Goal: Entertainment & Leisure: Consume media (video, audio)

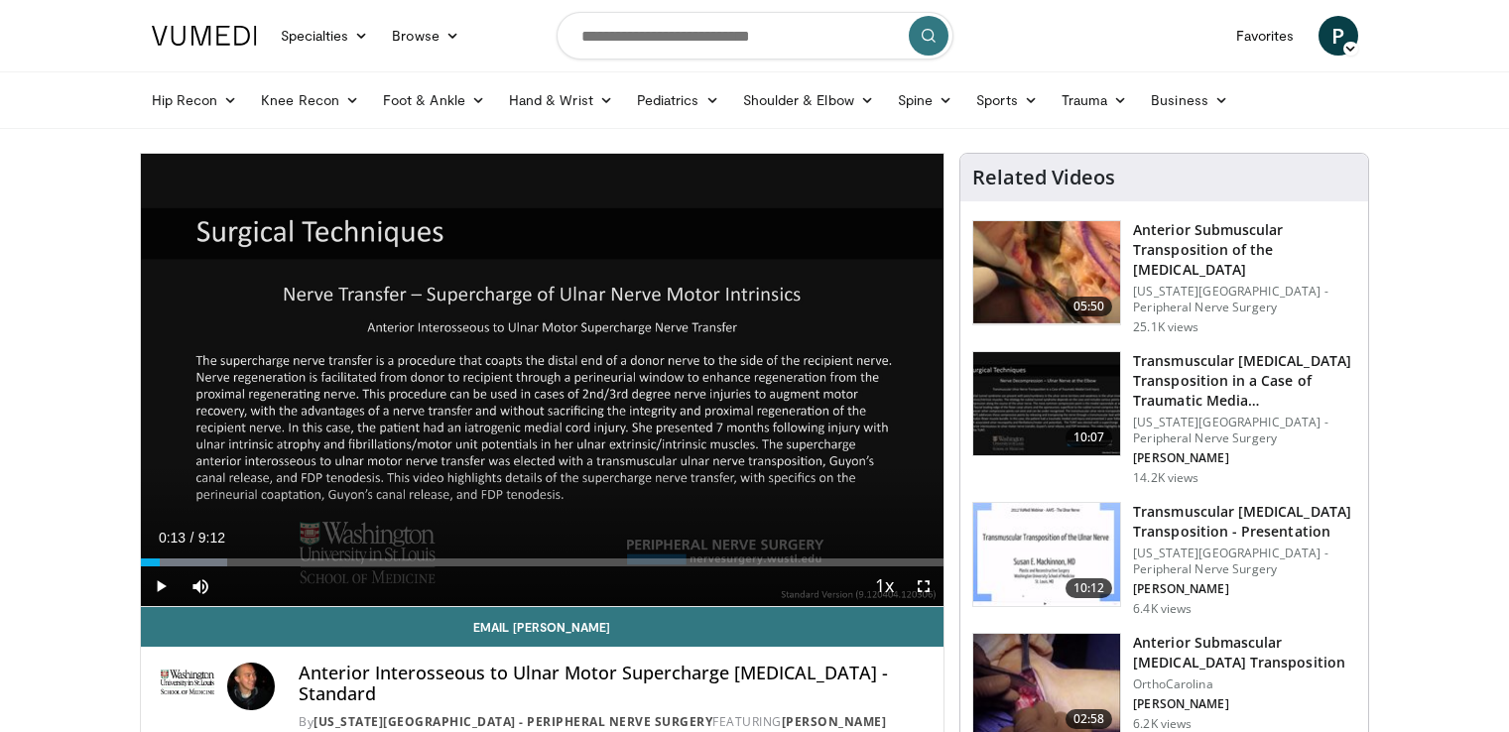
scroll to position [32, 0]
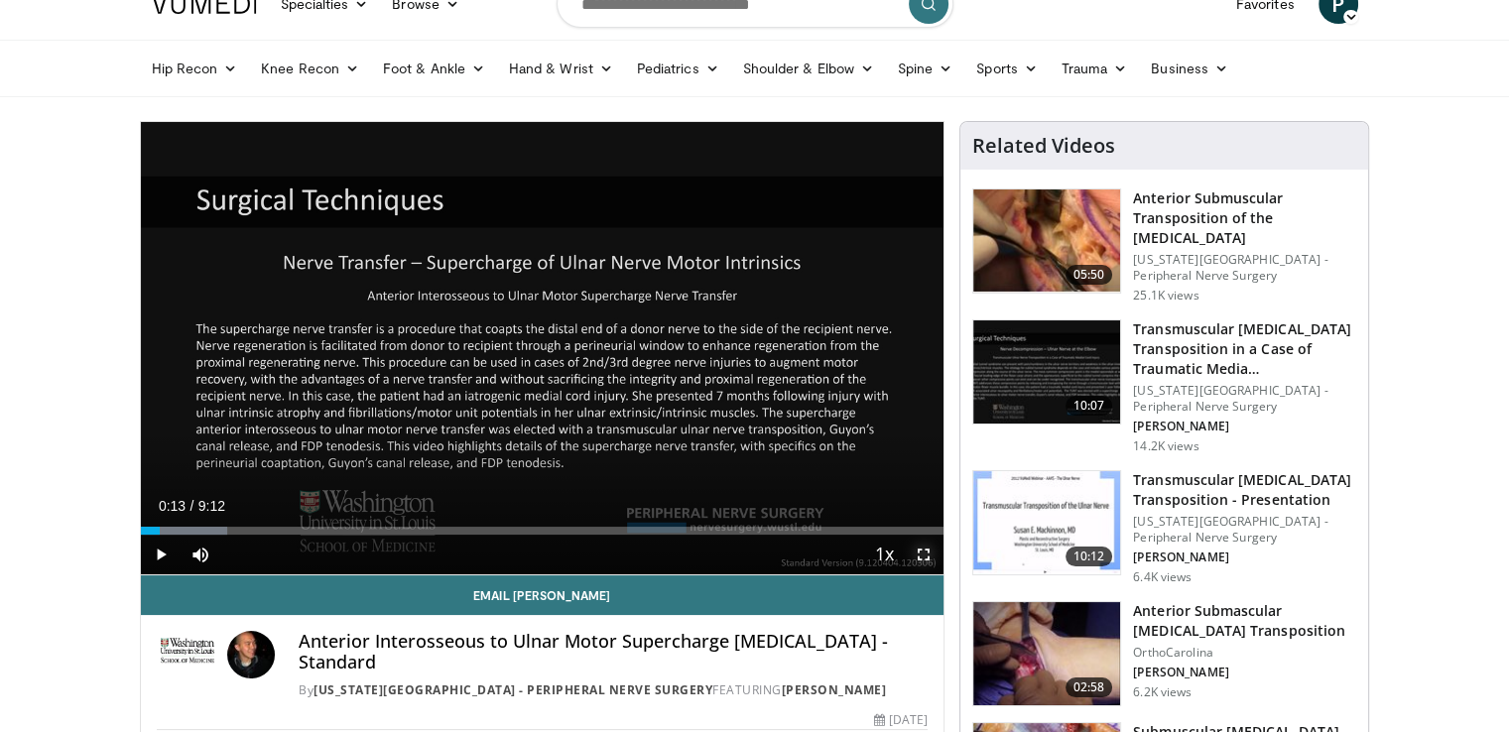
click at [921, 552] on span "Video Player" at bounding box center [924, 555] width 40 height 40
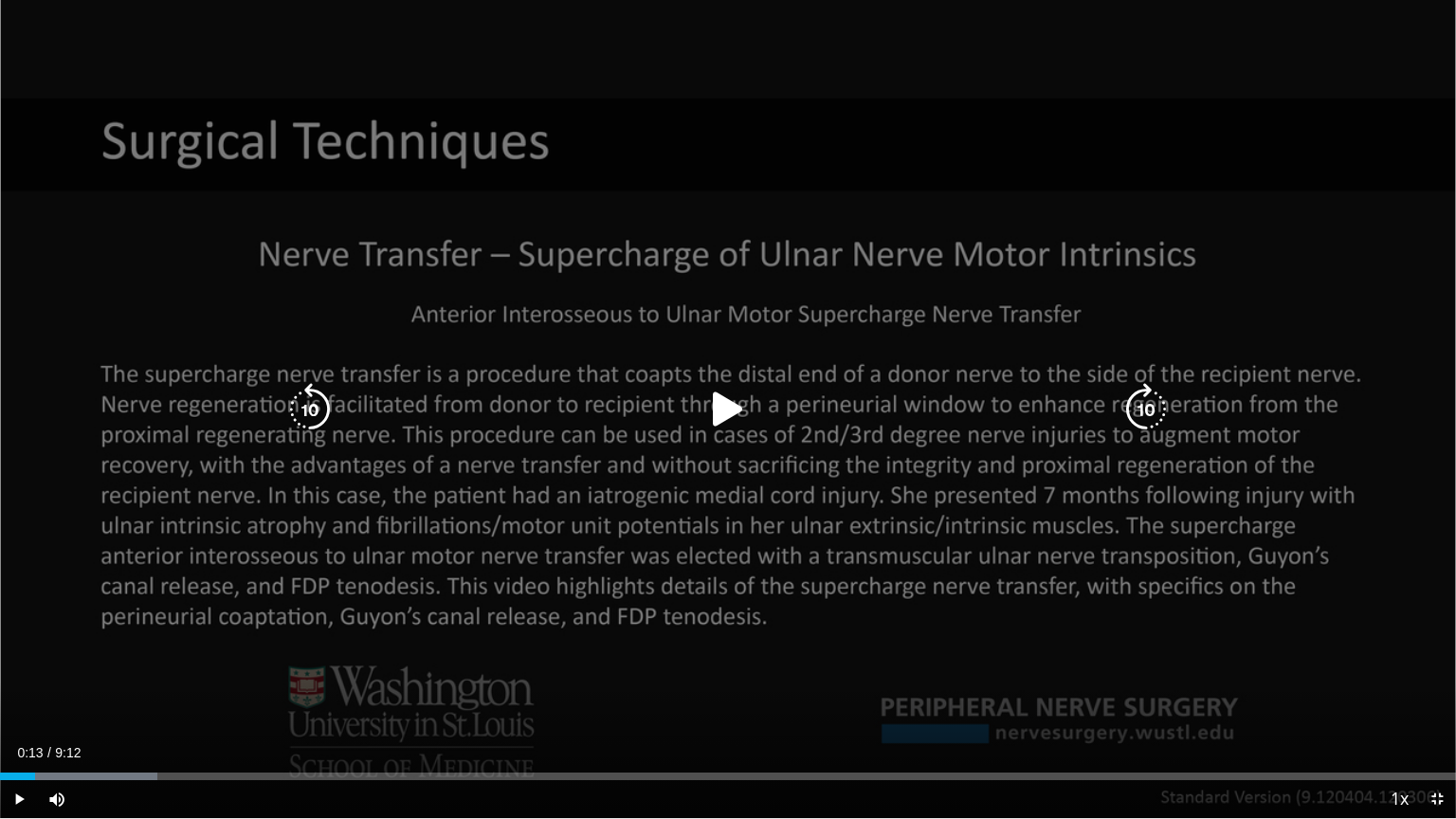
click at [696, 383] on div "10 seconds Tap to unmute" at bounding box center [728, 409] width 1456 height 818
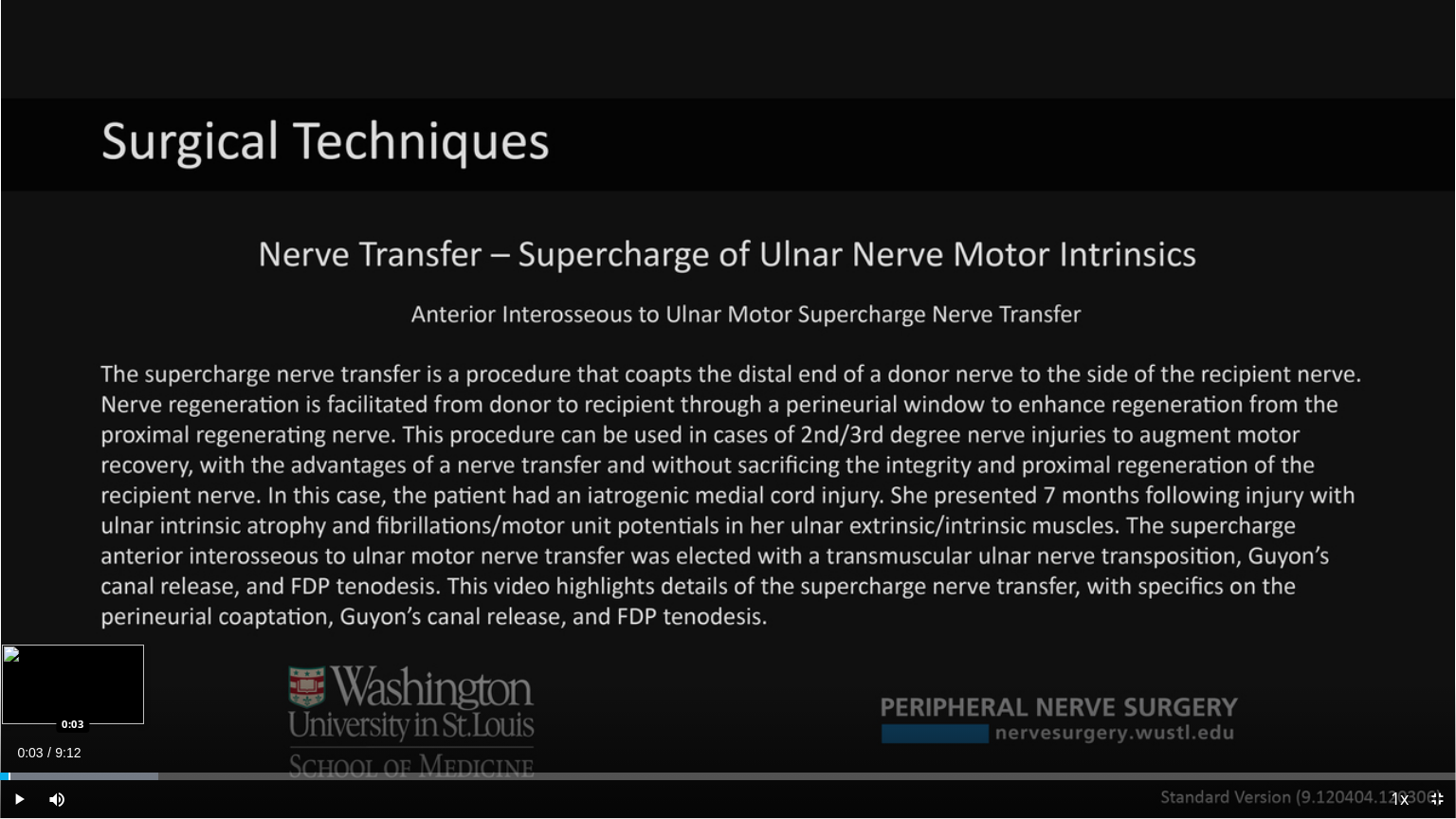
click at [9, 699] on div "Progress Bar" at bounding box center [10, 777] width 2 height 8
click at [0, 699] on div "Loaded : 10.87% 0:03 0:02" at bounding box center [728, 771] width 1456 height 18
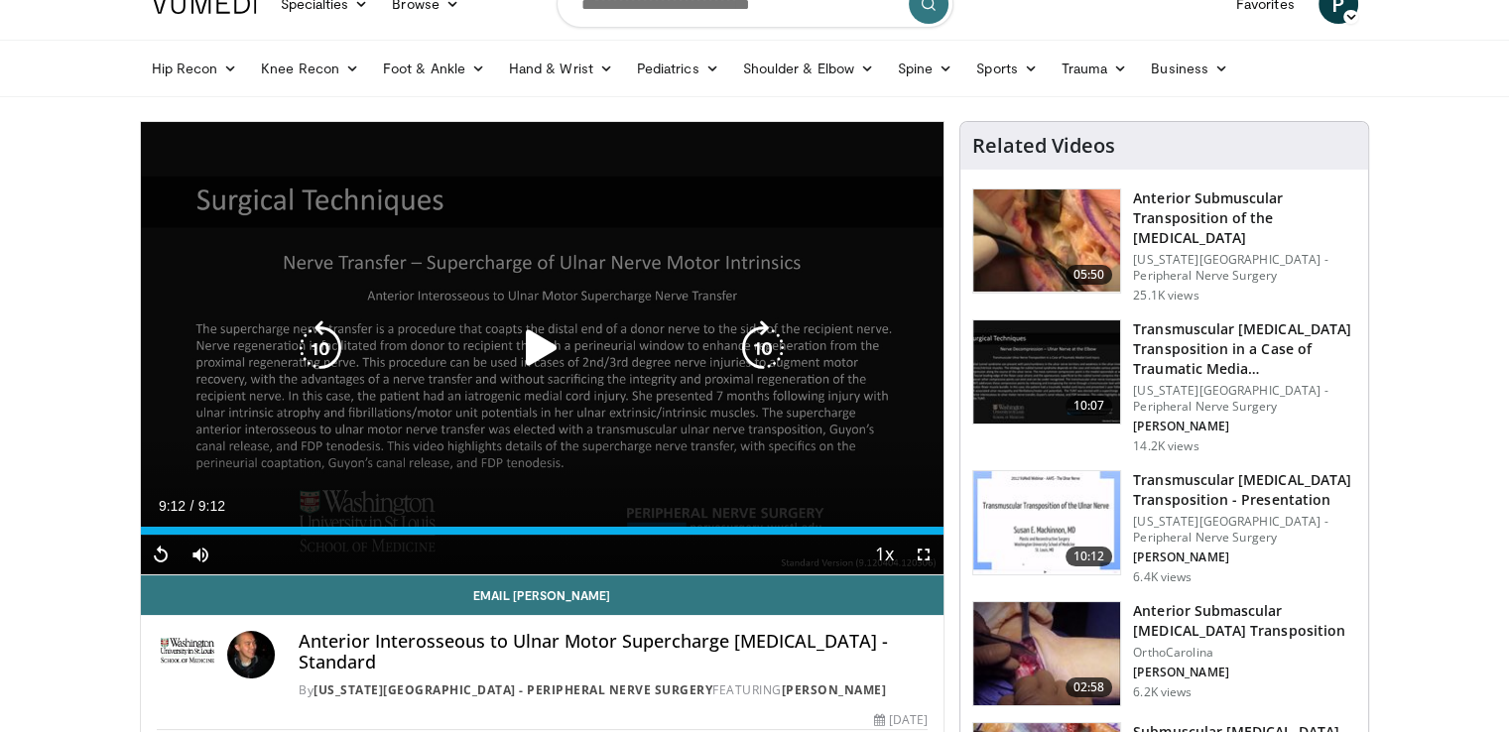
click at [467, 382] on div "10 seconds Tap to unmute" at bounding box center [543, 348] width 804 height 452
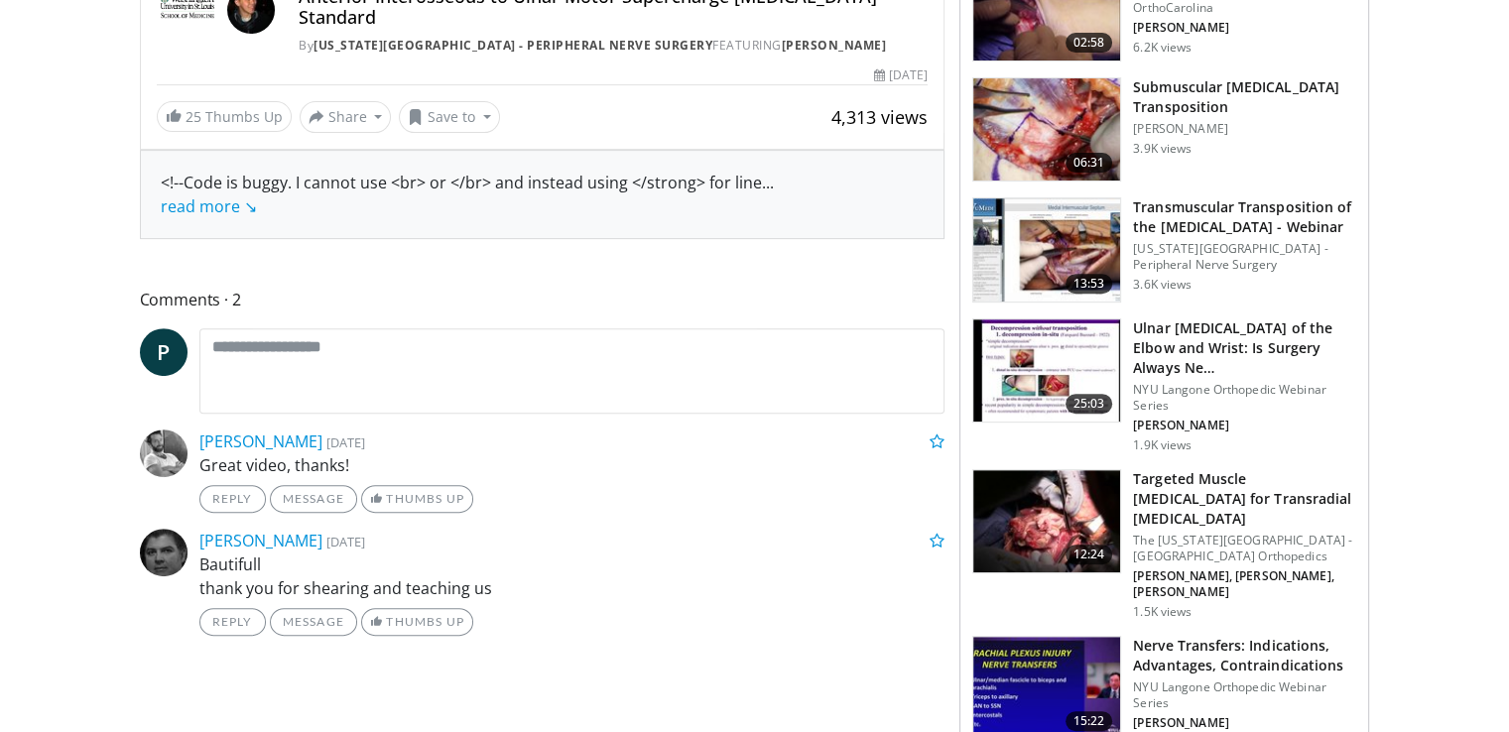
scroll to position [724, 0]
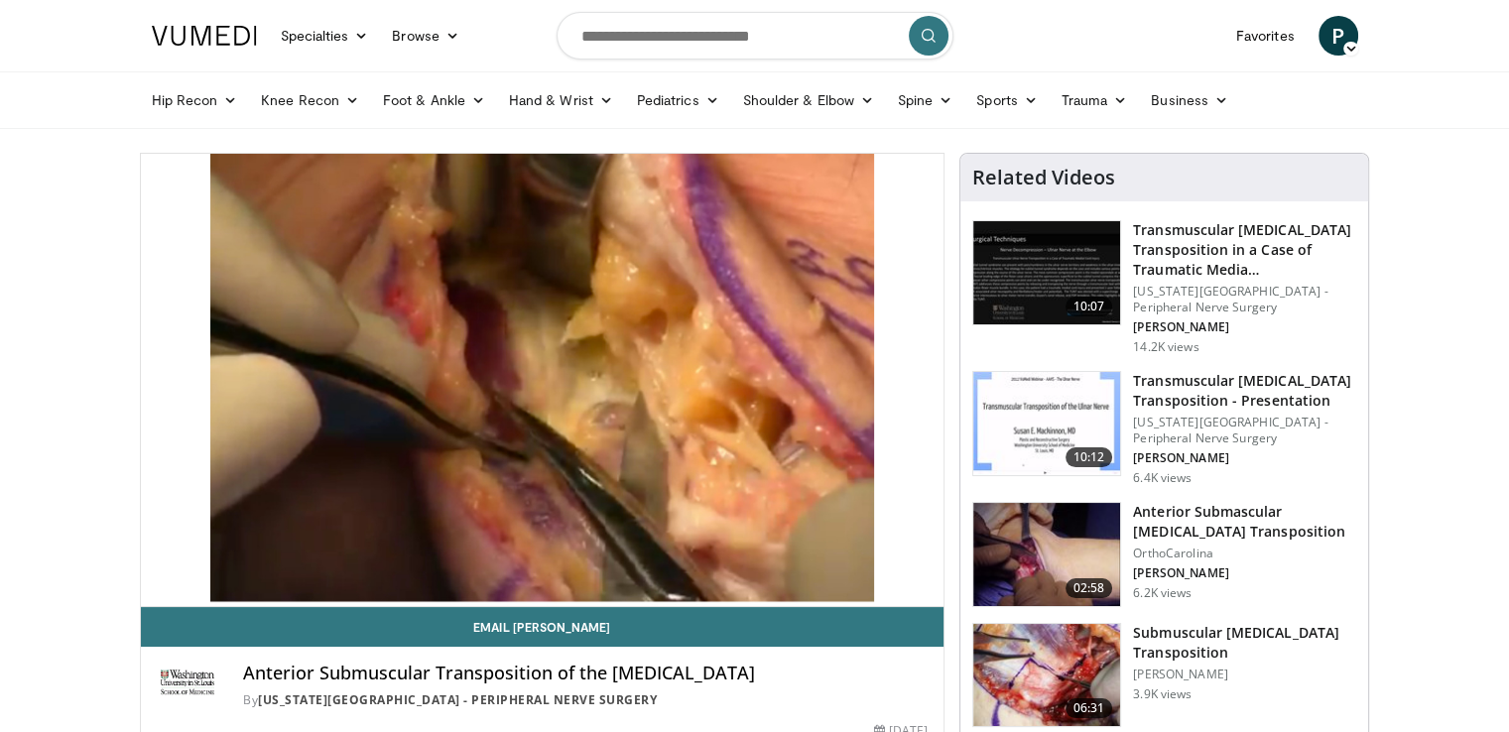
click at [8, 2] on header "Specialties Adult & Family Medicine Allergy, Asthma, Immunology Anesthesiology …" at bounding box center [754, 64] width 1509 height 129
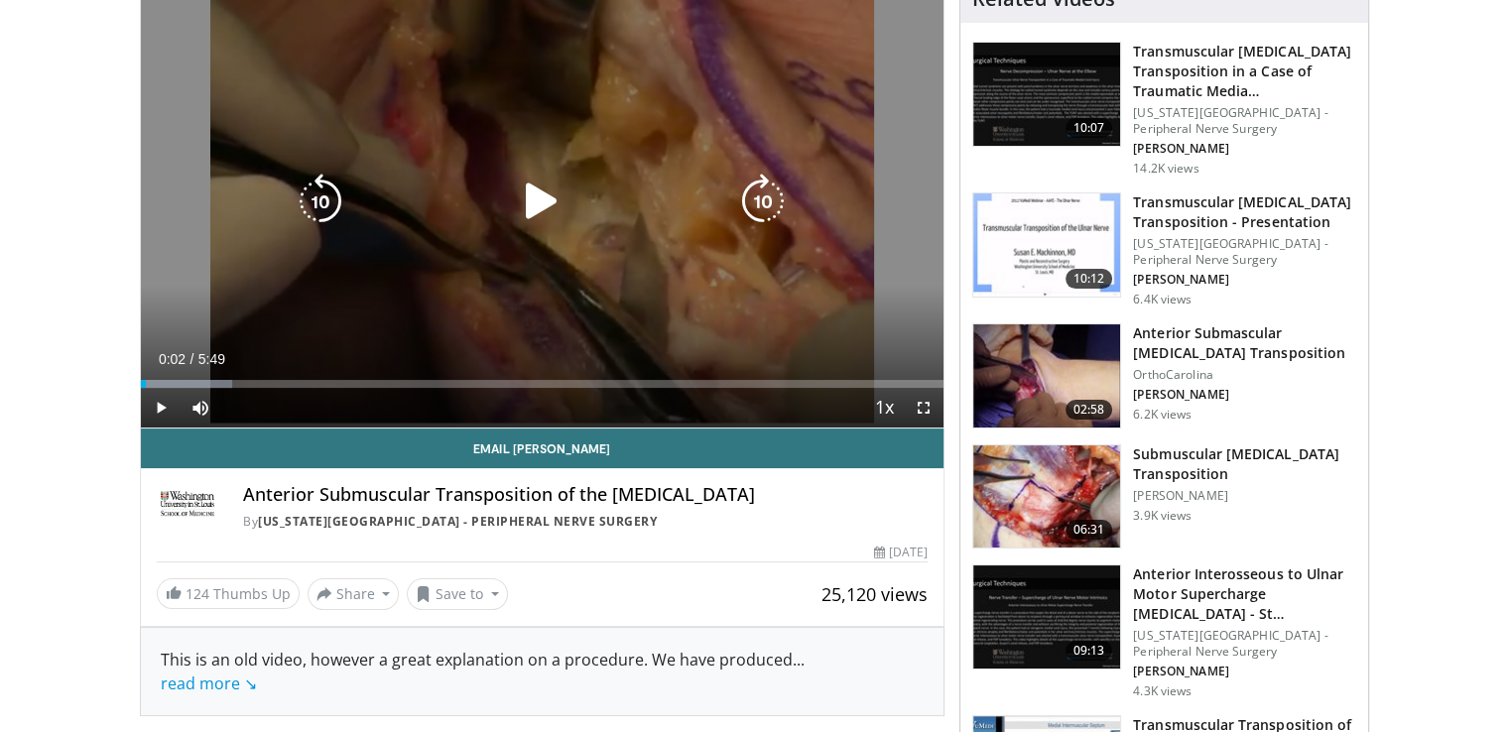
scroll to position [212, 0]
